Goal: Task Accomplishment & Management: Use online tool/utility

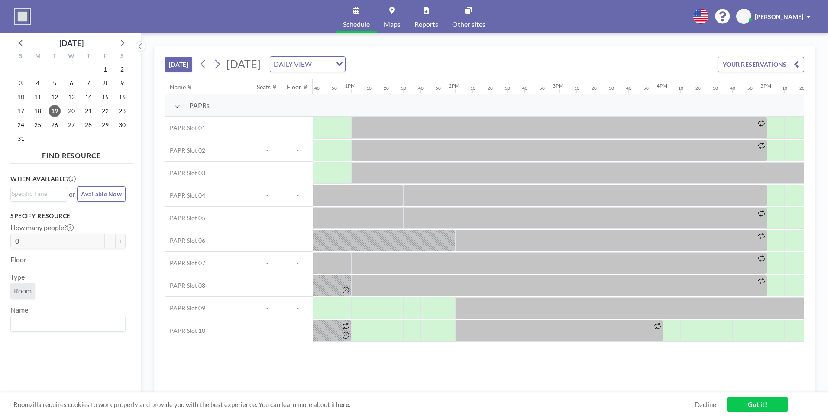
scroll to position [0, 1316]
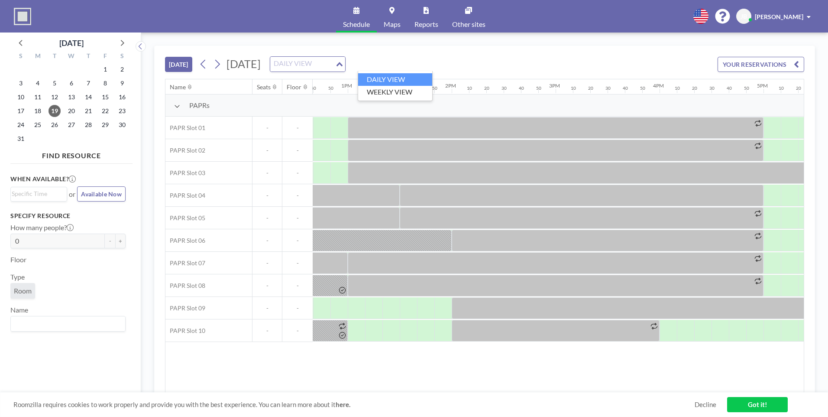
click at [335, 61] on div "DAILY VIEW" at bounding box center [302, 63] width 65 height 13
click at [334, 61] on input "Search for option" at bounding box center [302, 63] width 63 height 11
click at [343, 66] on icon "Search for option" at bounding box center [340, 64] width 6 height 4
click at [221, 65] on icon at bounding box center [217, 64] width 8 height 13
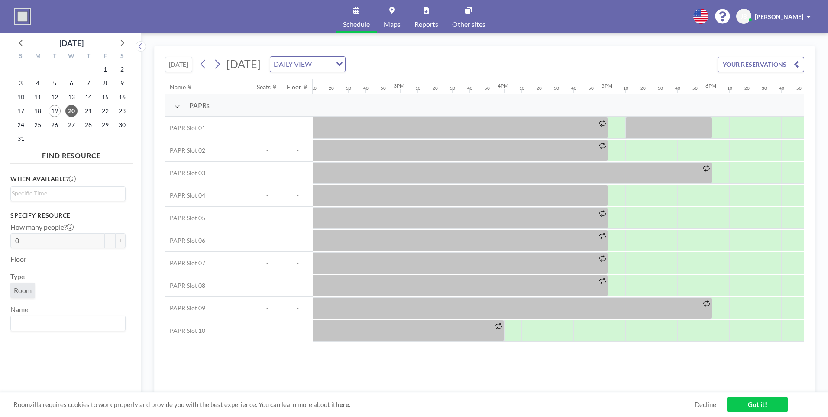
scroll to position [0, 1442]
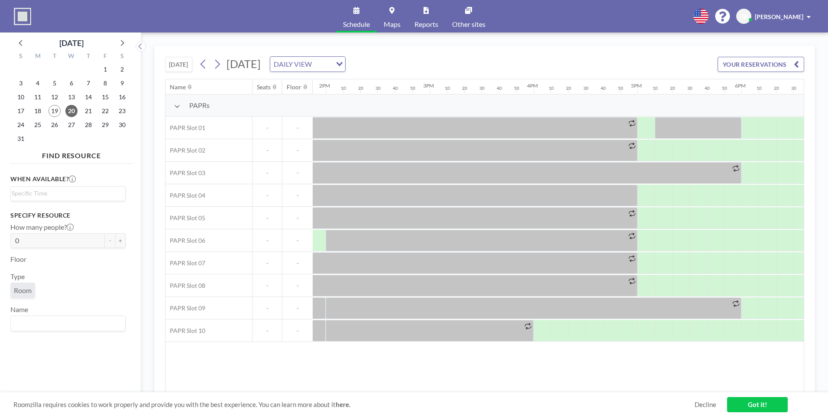
drag, startPoint x: 553, startPoint y: 392, endPoint x: 540, endPoint y: 389, distance: 14.0
click at [540, 389] on div "[DATE] [DATE] DAILY VIEW Loading... YOUR RESERVATIONS Name Seats Floor 12AM 10 …" at bounding box center [484, 224] width 661 height 358
click at [539, 385] on div "Name Seats Floor 12AM 10 20 30 40 50 1AM 10 20 30 40 50 2AM 10 20 30 40 50 3AM …" at bounding box center [484, 235] width 638 height 313
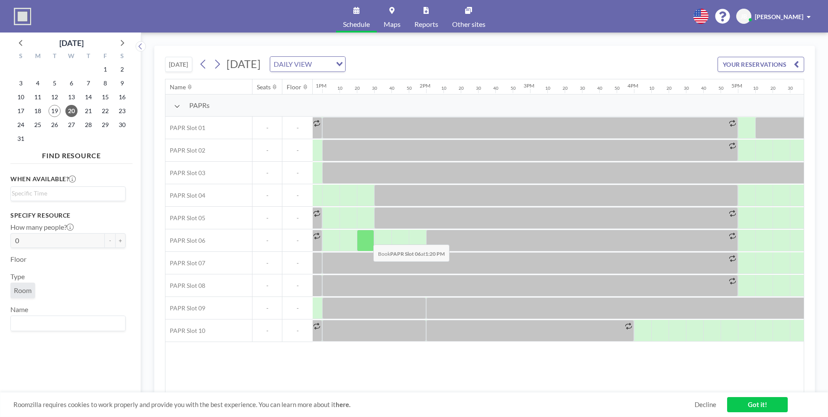
click at [367, 237] on div at bounding box center [365, 241] width 17 height 22
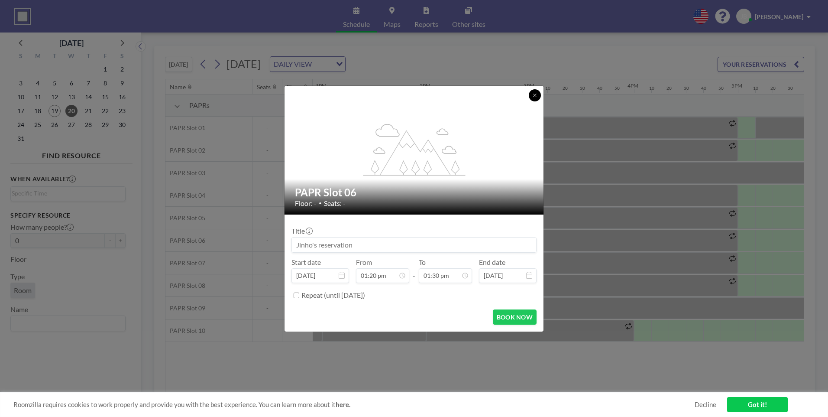
click at [538, 97] on button at bounding box center [535, 95] width 12 height 12
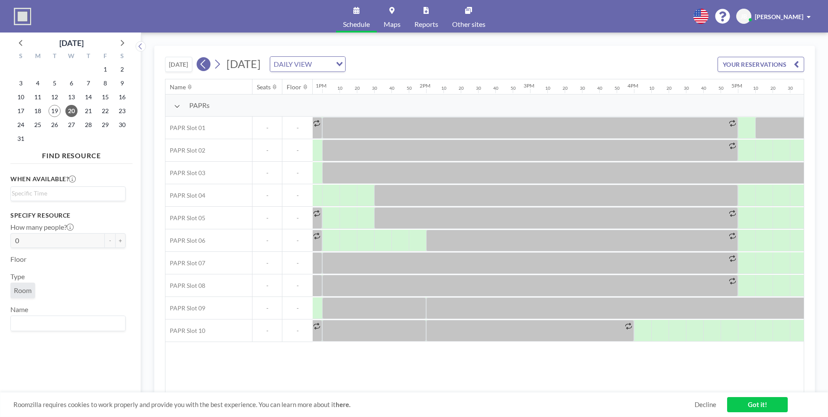
click at [202, 68] on icon at bounding box center [203, 64] width 8 height 13
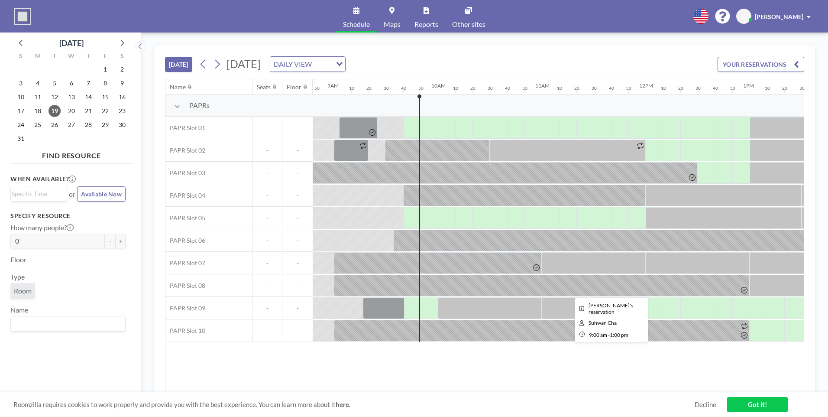
scroll to position [0, 987]
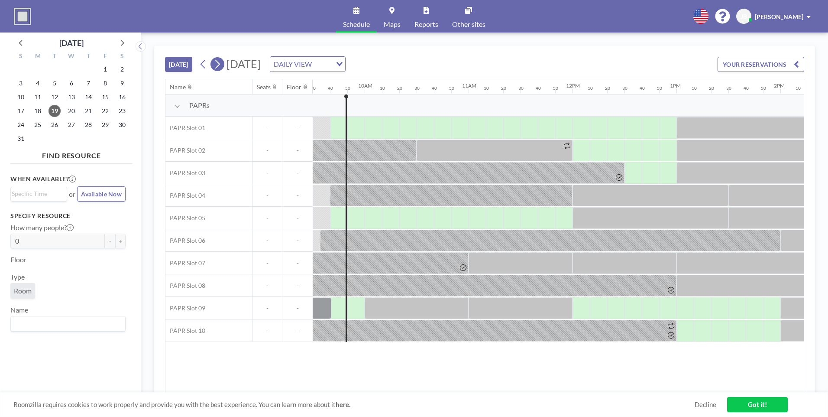
click at [220, 67] on icon at bounding box center [217, 64] width 8 height 13
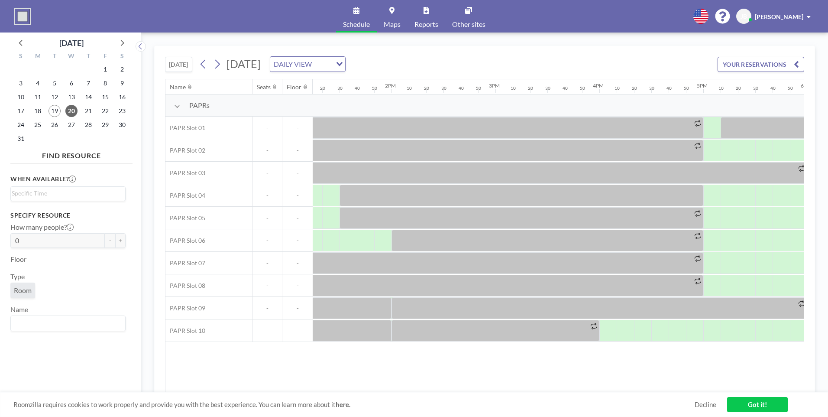
scroll to position [0, 1386]
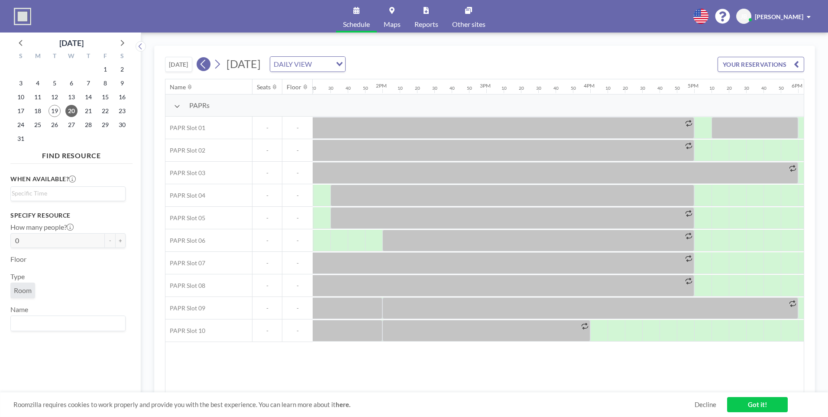
click at [205, 67] on icon at bounding box center [203, 64] width 5 height 9
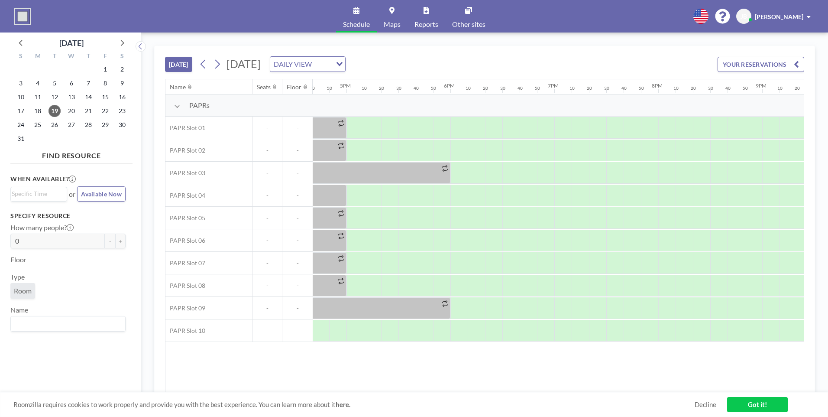
scroll to position [0, 1717]
